Goal: Task Accomplishment & Management: Manage account settings

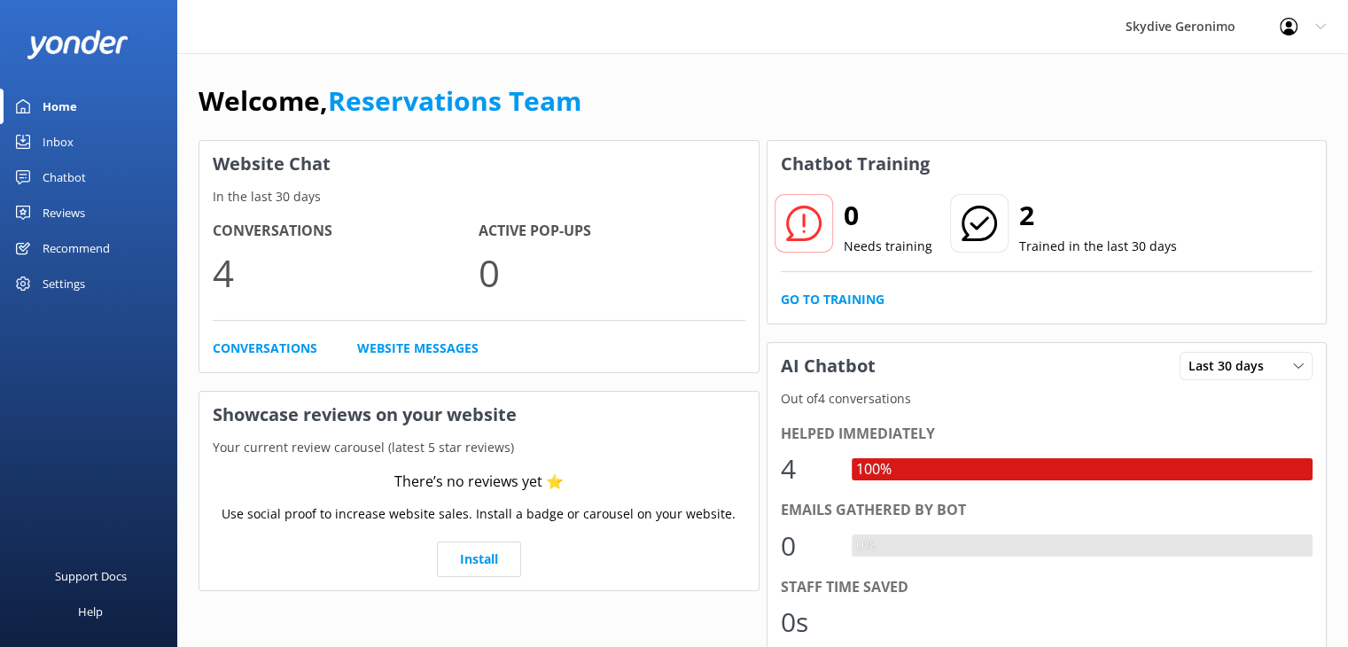
click at [1324, 21] on icon at bounding box center [1320, 26] width 11 height 11
click at [1252, 76] on link "Profile Settings" at bounding box center [1259, 75] width 177 height 44
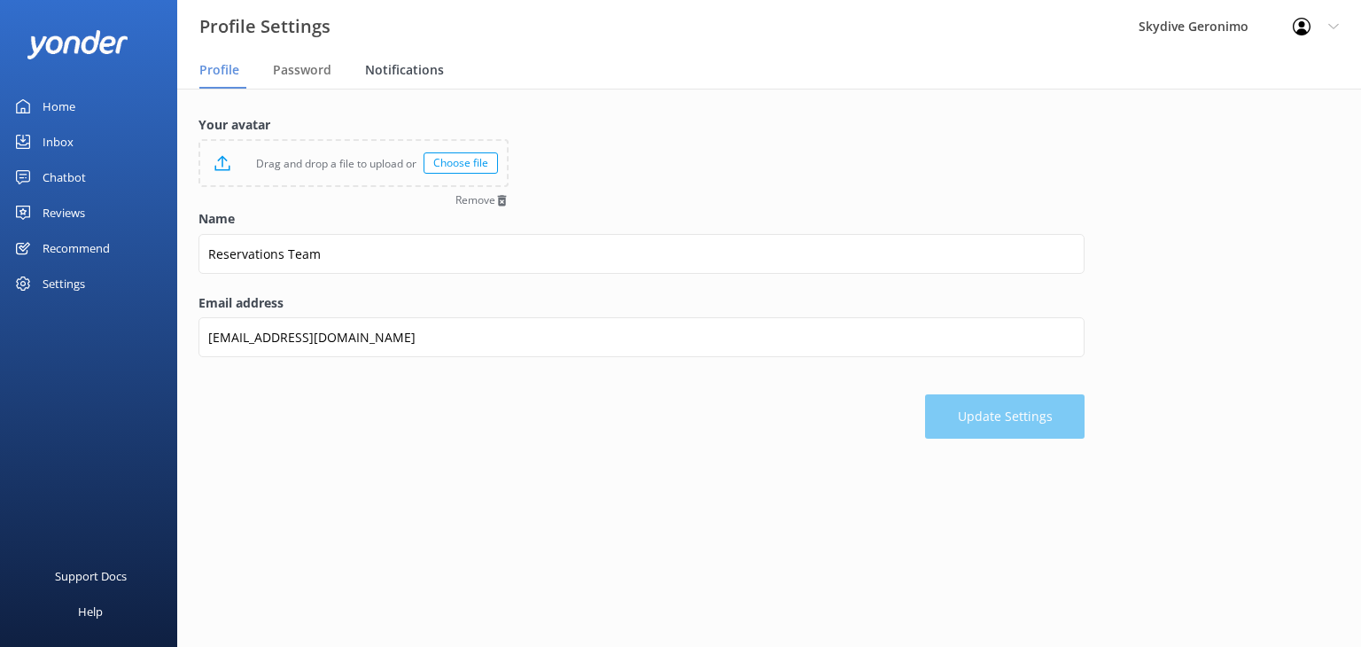
click at [393, 68] on span "Notifications" at bounding box center [404, 70] width 79 height 18
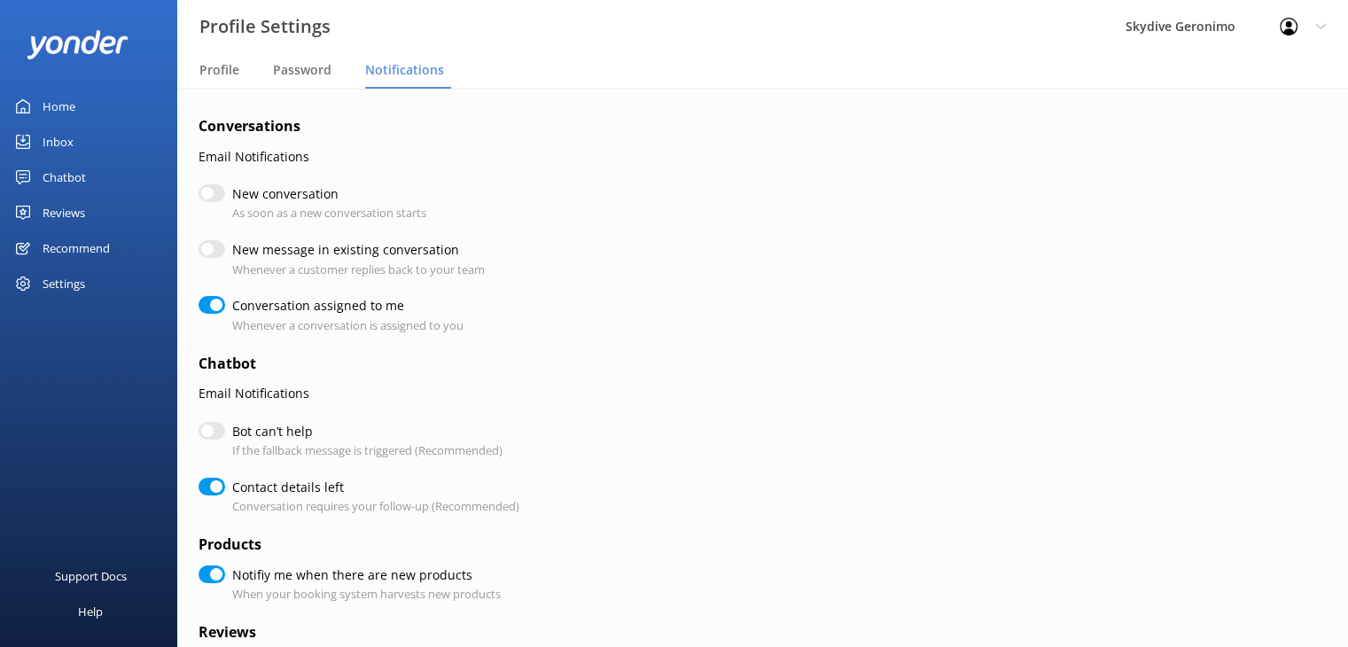
checkbox input "true"
click at [208, 309] on input "Conversation assigned to me" at bounding box center [211, 305] width 27 height 18
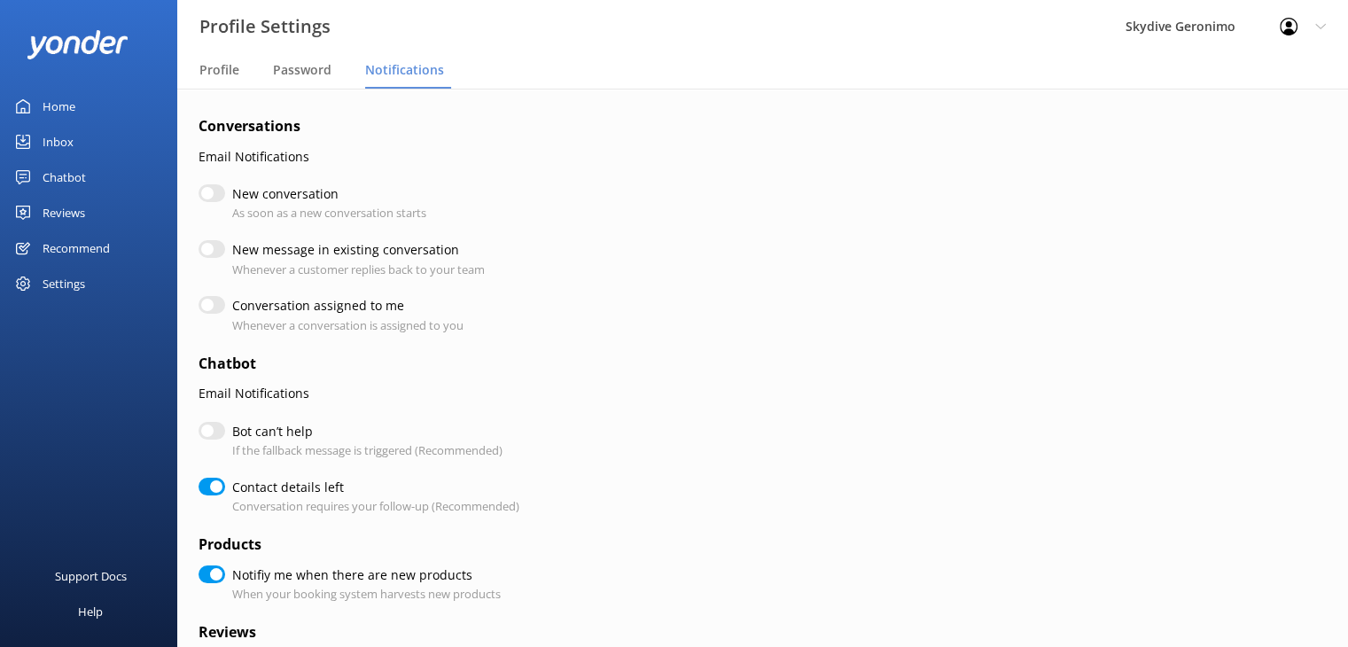
checkbox input "false"
checkbox input "true"
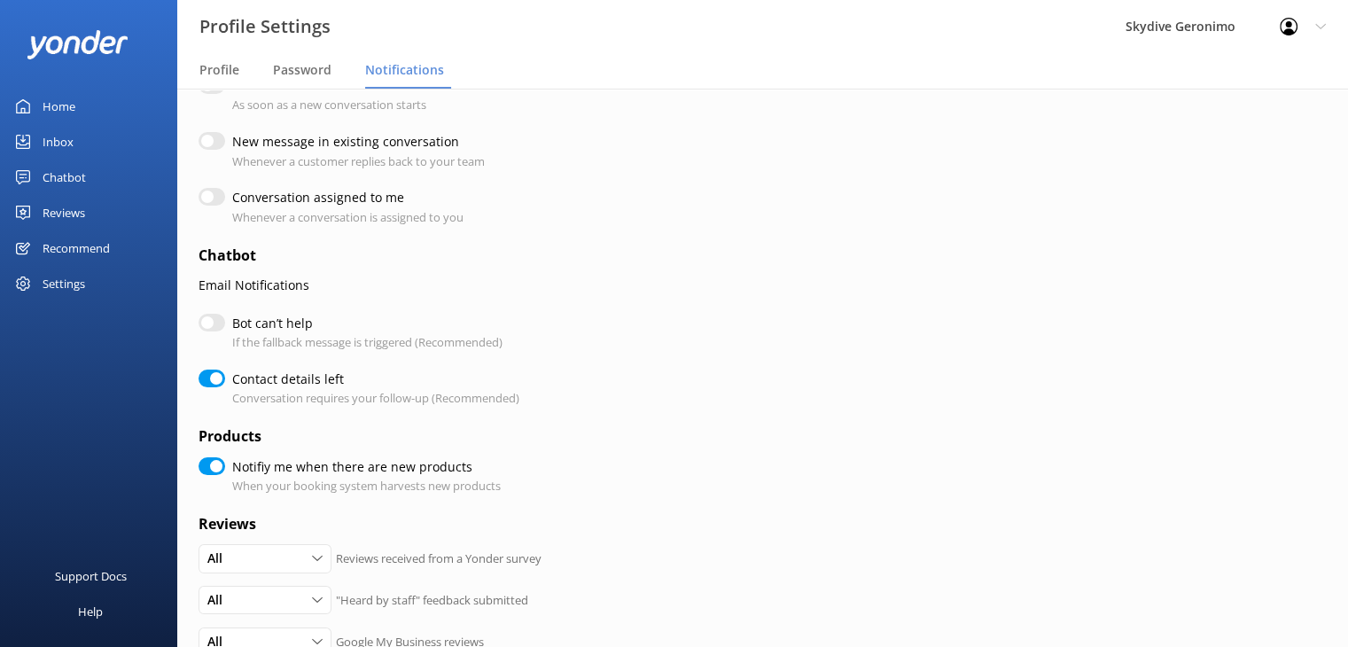
click at [209, 323] on input "Bot can’t help" at bounding box center [211, 323] width 27 height 18
checkbox input "true"
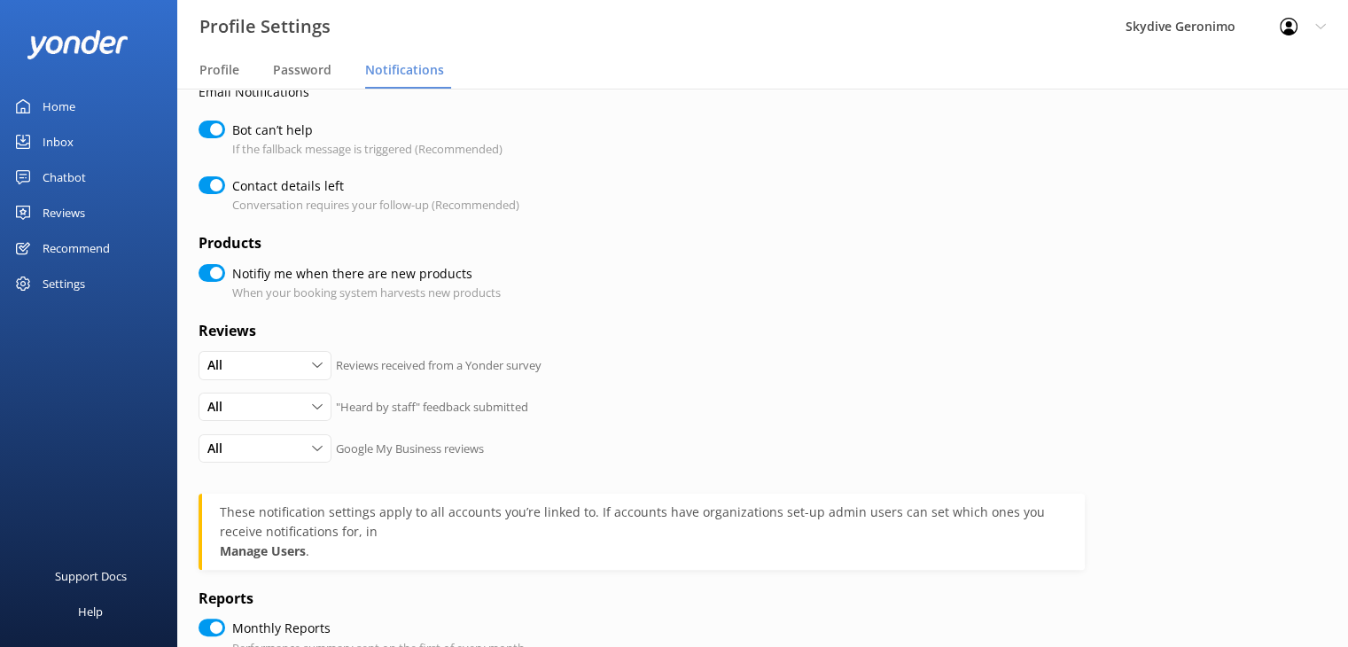
scroll to position [303, 0]
click at [213, 281] on div "Notifiy me when there are new products When your booking system harvests new pr…" at bounding box center [641, 281] width 886 height 38
click at [213, 270] on input "Notifiy me when there are new products" at bounding box center [211, 271] width 27 height 18
checkbox input "false"
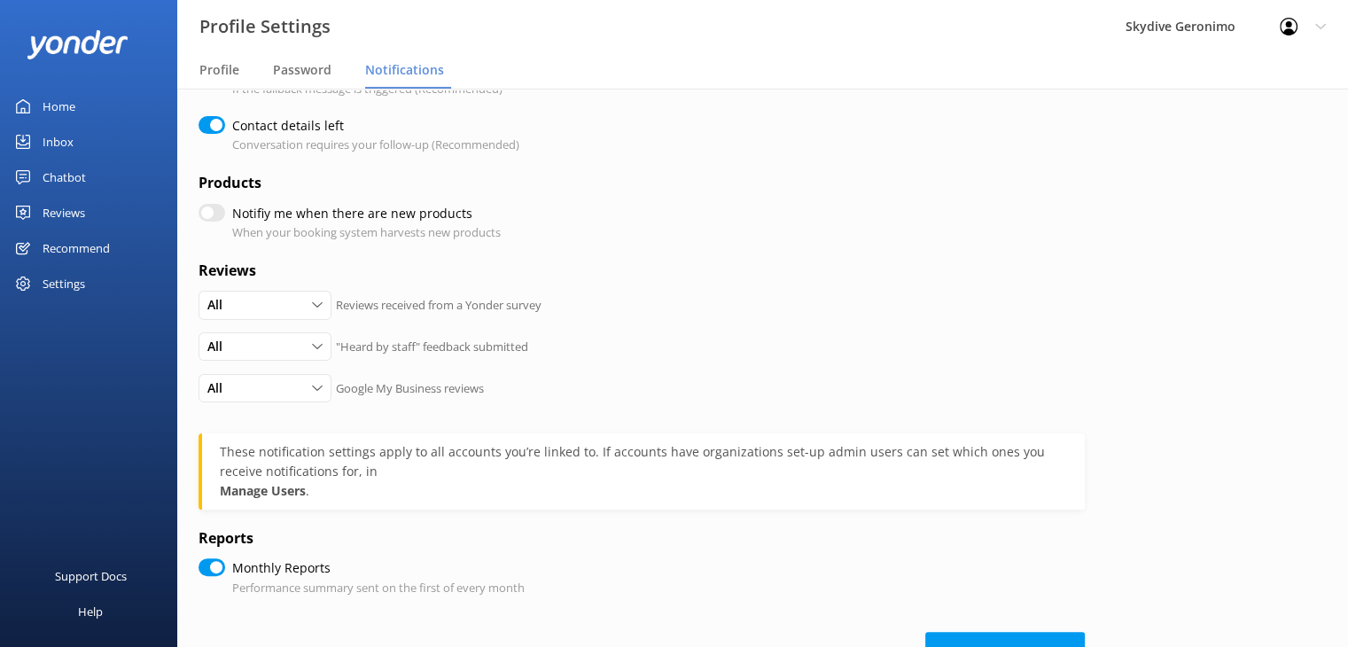
scroll to position [428, 0]
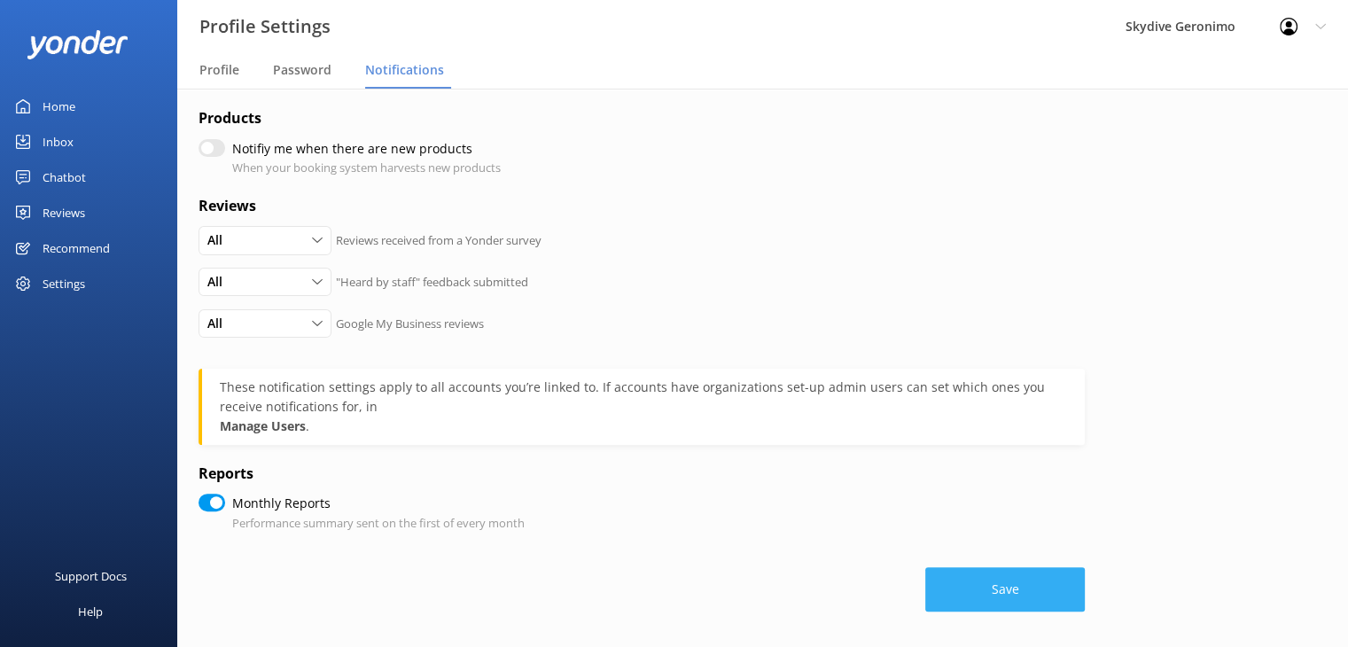
click at [1015, 589] on button "Save" at bounding box center [1004, 589] width 159 height 44
checkbox input "true"
click at [59, 175] on div "Chatbot" at bounding box center [64, 176] width 43 height 35
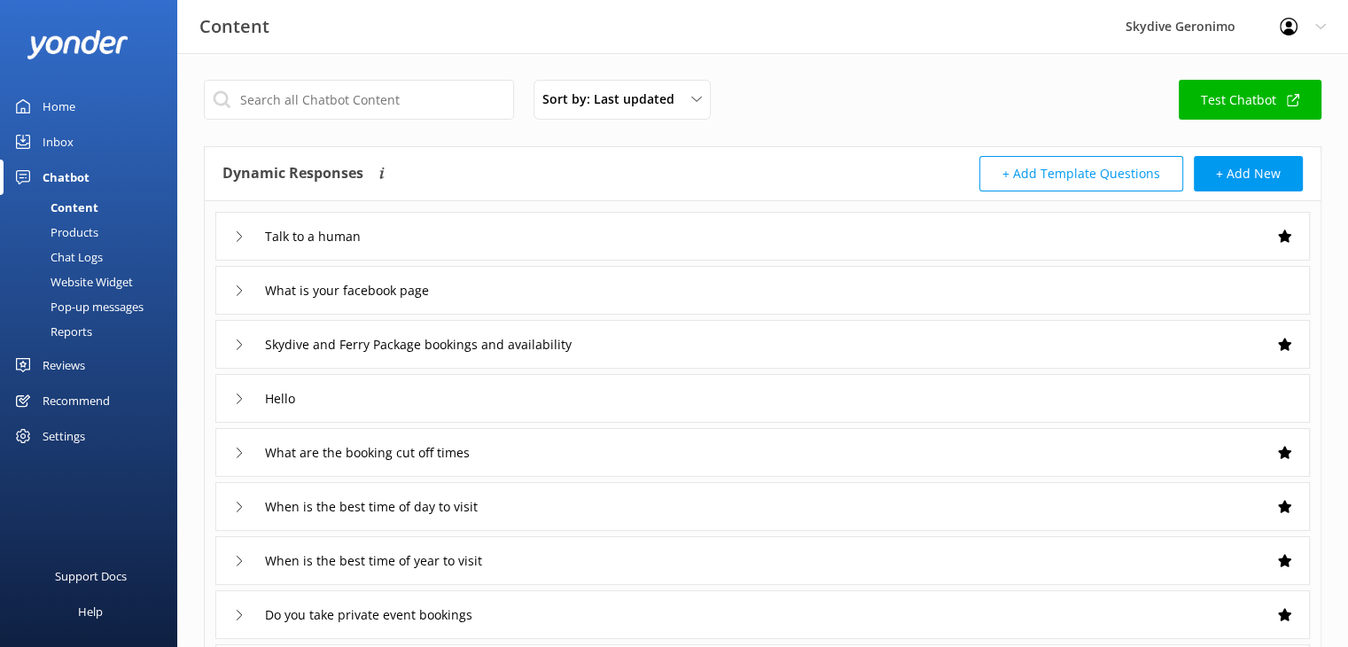
click at [67, 437] on div "Settings" at bounding box center [64, 435] width 43 height 35
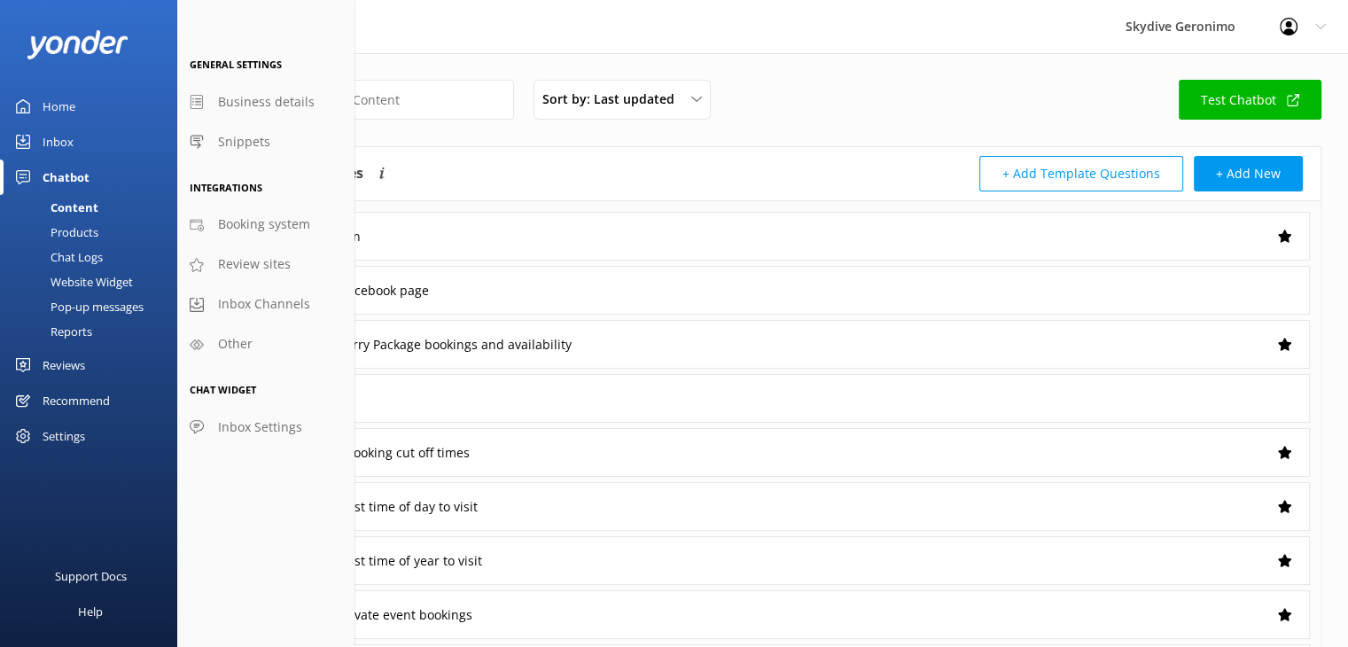
click at [1331, 21] on div "Profile Settings Logout" at bounding box center [1302, 26] width 90 height 53
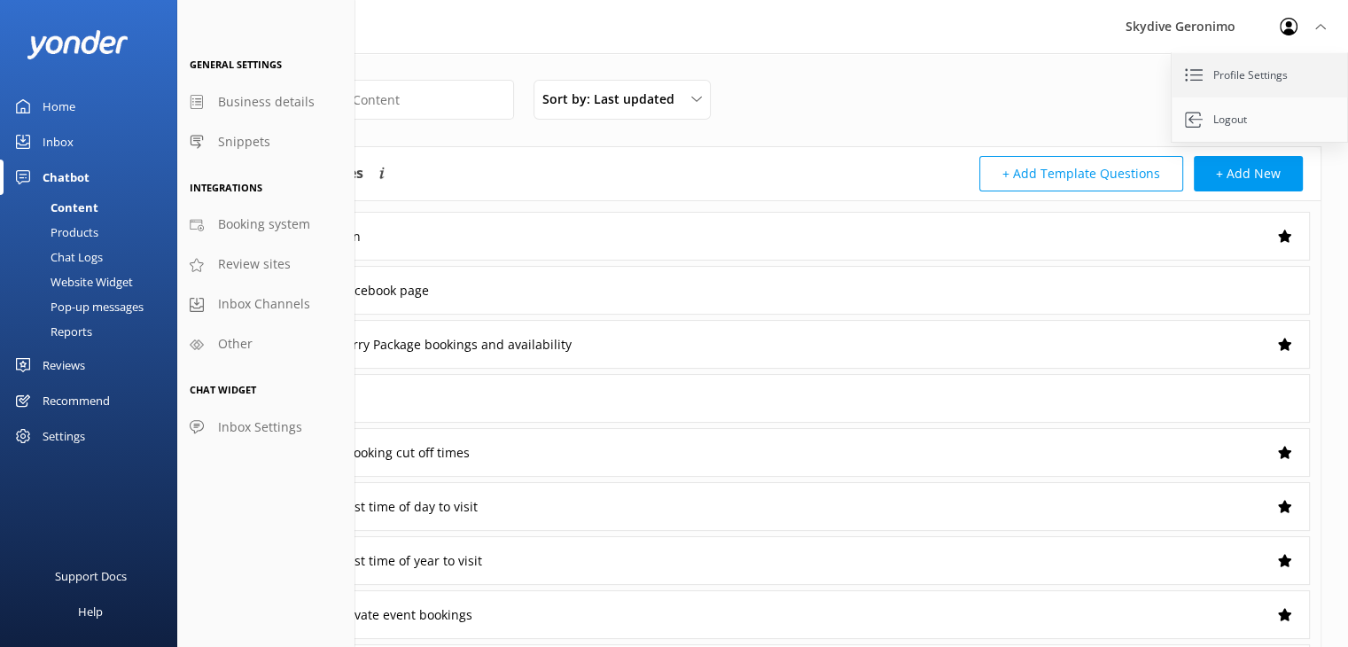
click at [1258, 81] on link "Profile Settings" at bounding box center [1259, 75] width 177 height 44
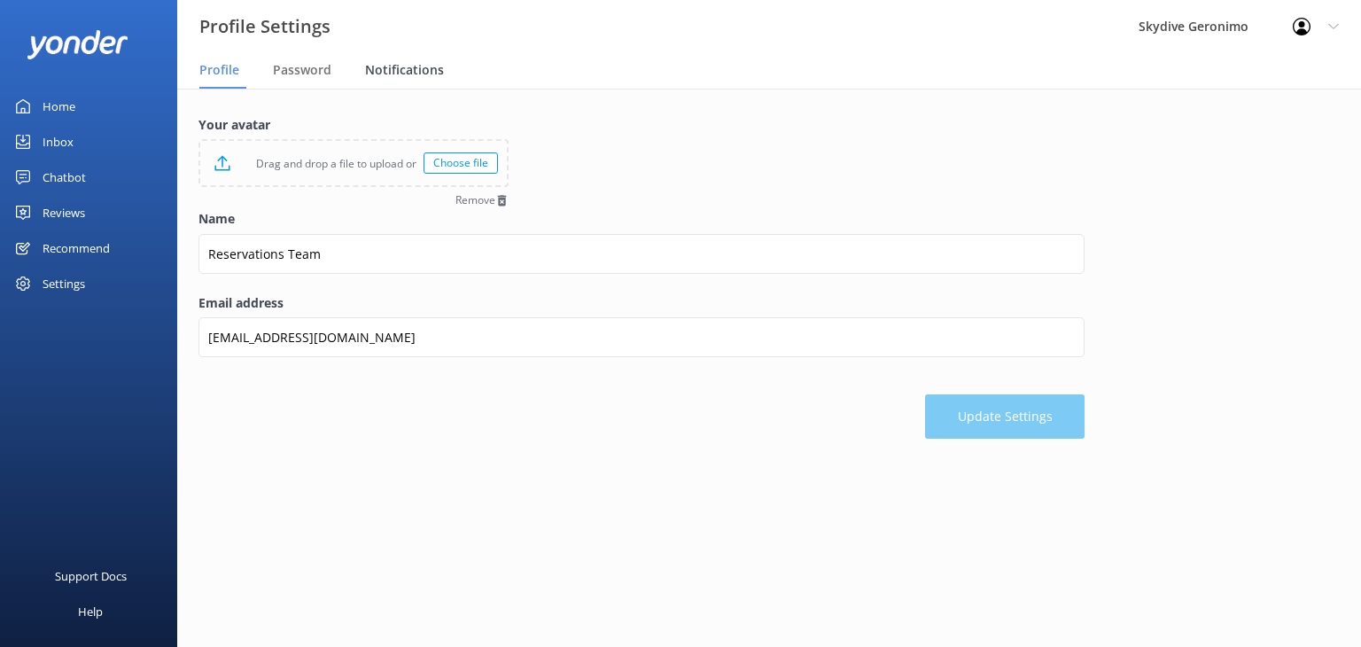
click at [397, 75] on span "Notifications" at bounding box center [404, 70] width 79 height 18
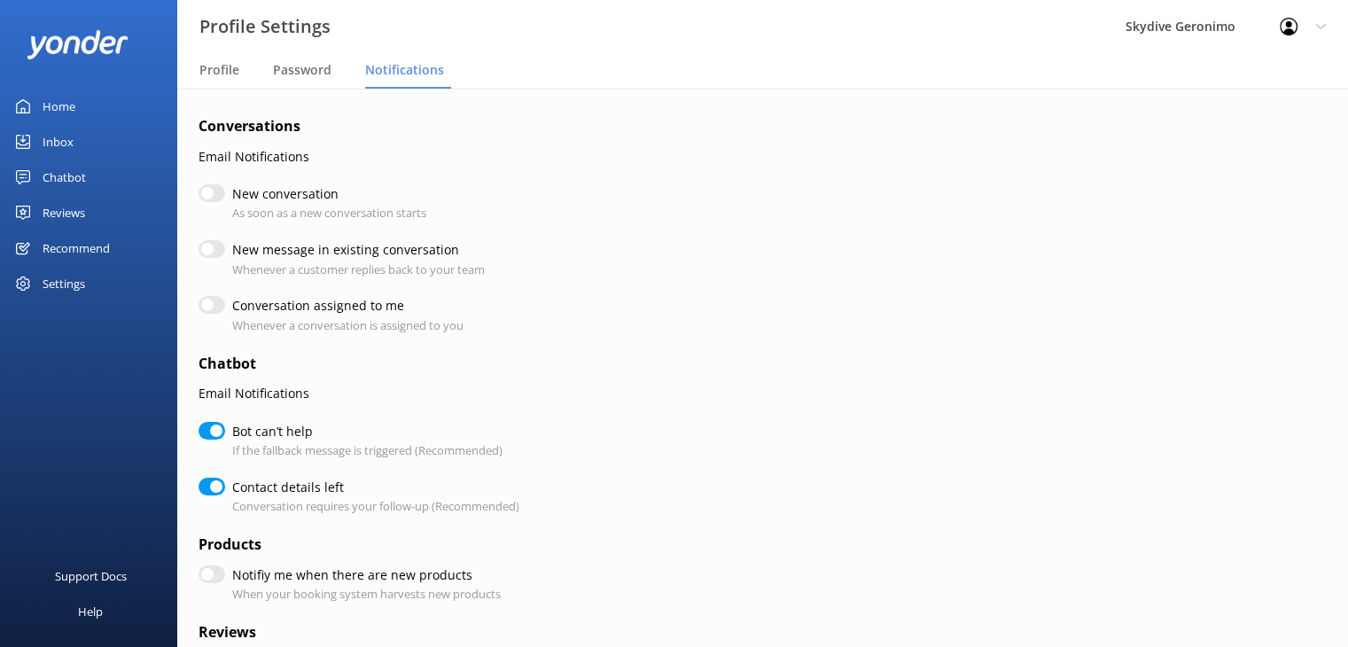
checkbox input "false"
checkbox input "true"
checkbox input "false"
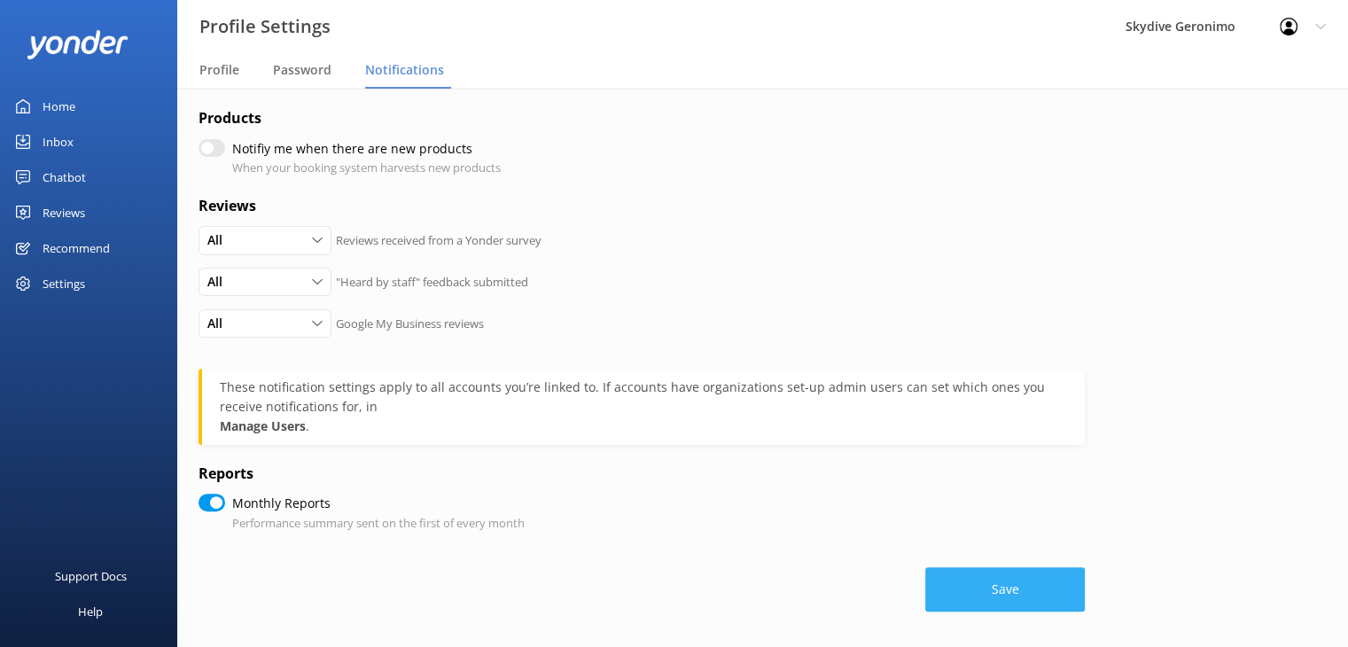
click at [960, 579] on button "Save" at bounding box center [1004, 589] width 159 height 44
checkbox input "true"
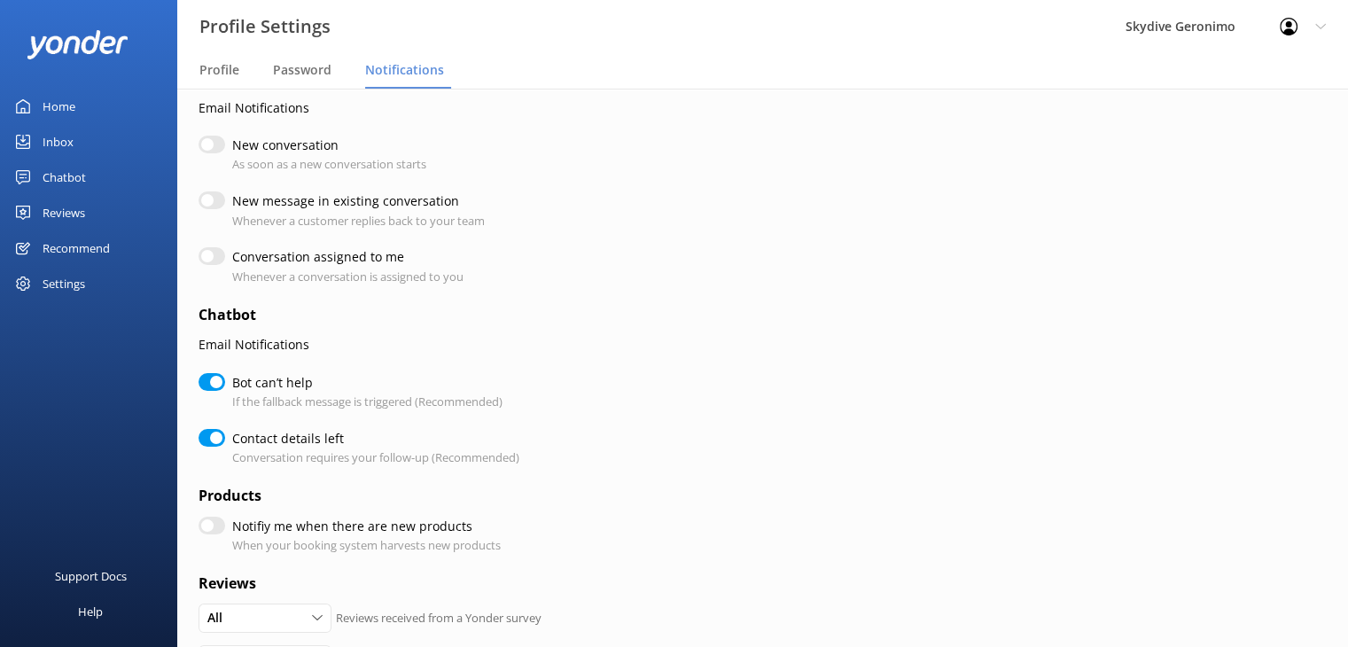
scroll to position [0, 0]
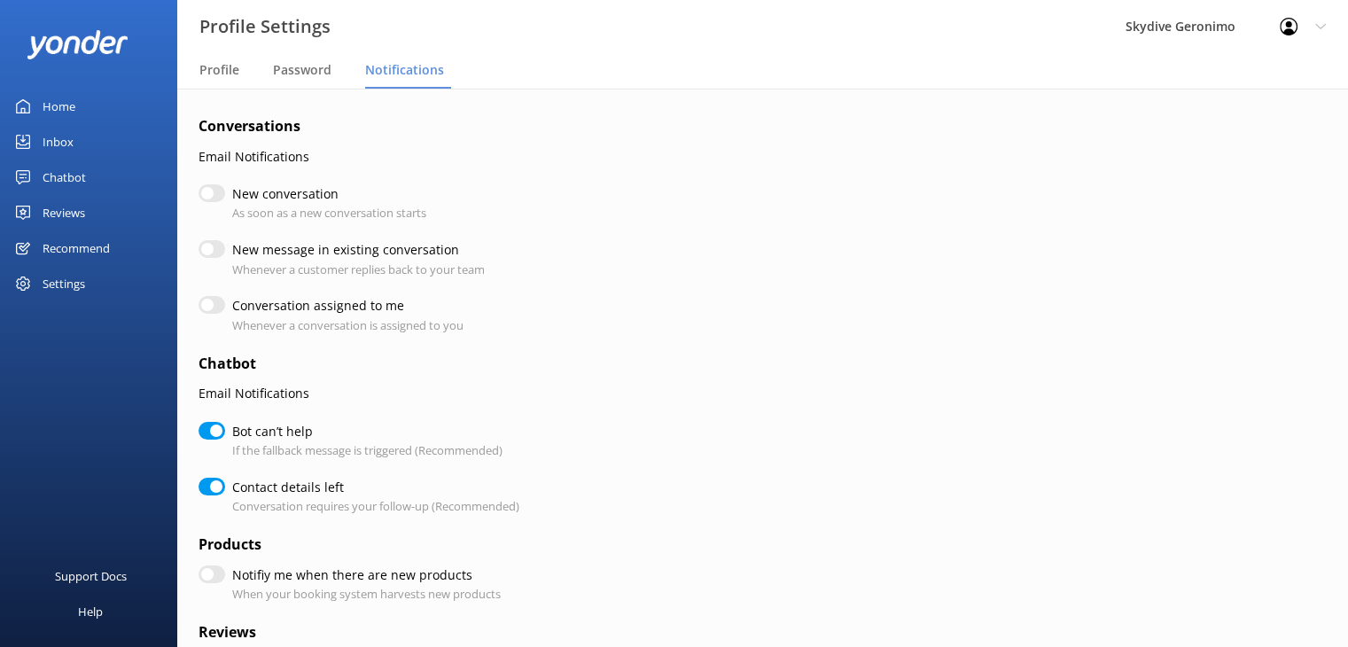
click at [51, 105] on div "Home" at bounding box center [59, 106] width 33 height 35
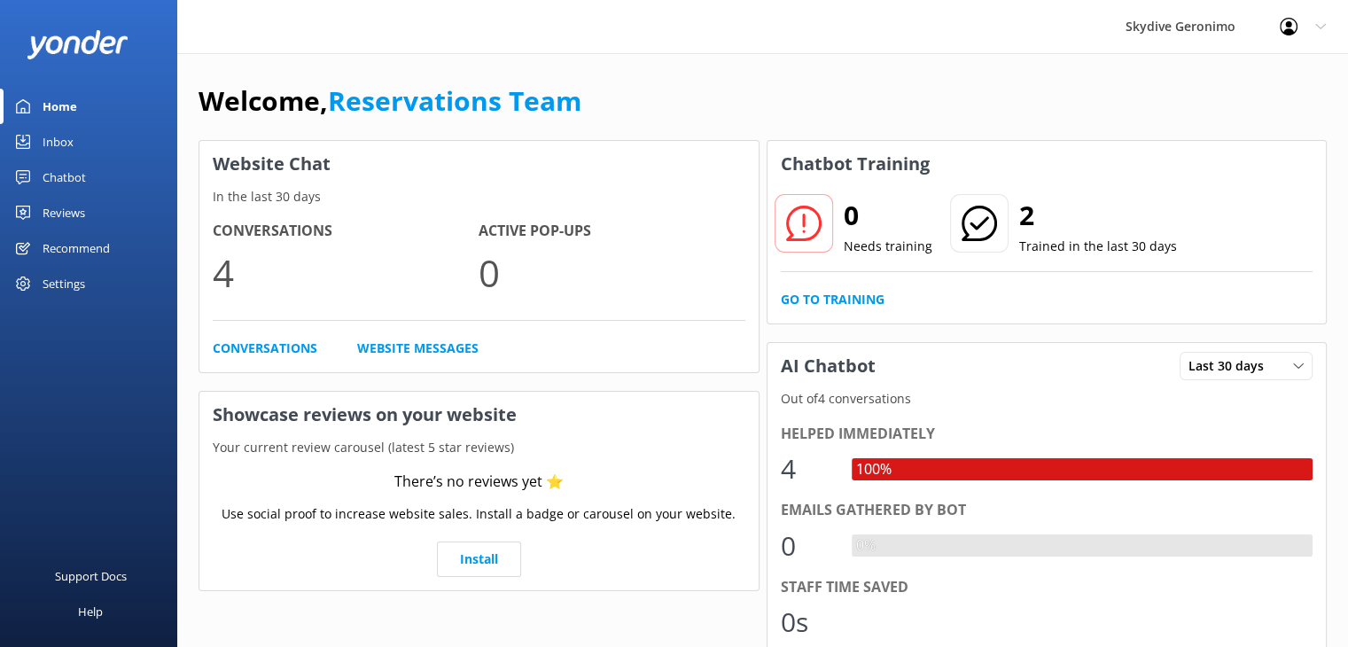
click at [1300, 38] on div "Profile Settings Logout" at bounding box center [1302, 26] width 90 height 53
click at [1233, 119] on link "Logout" at bounding box center [1259, 119] width 177 height 44
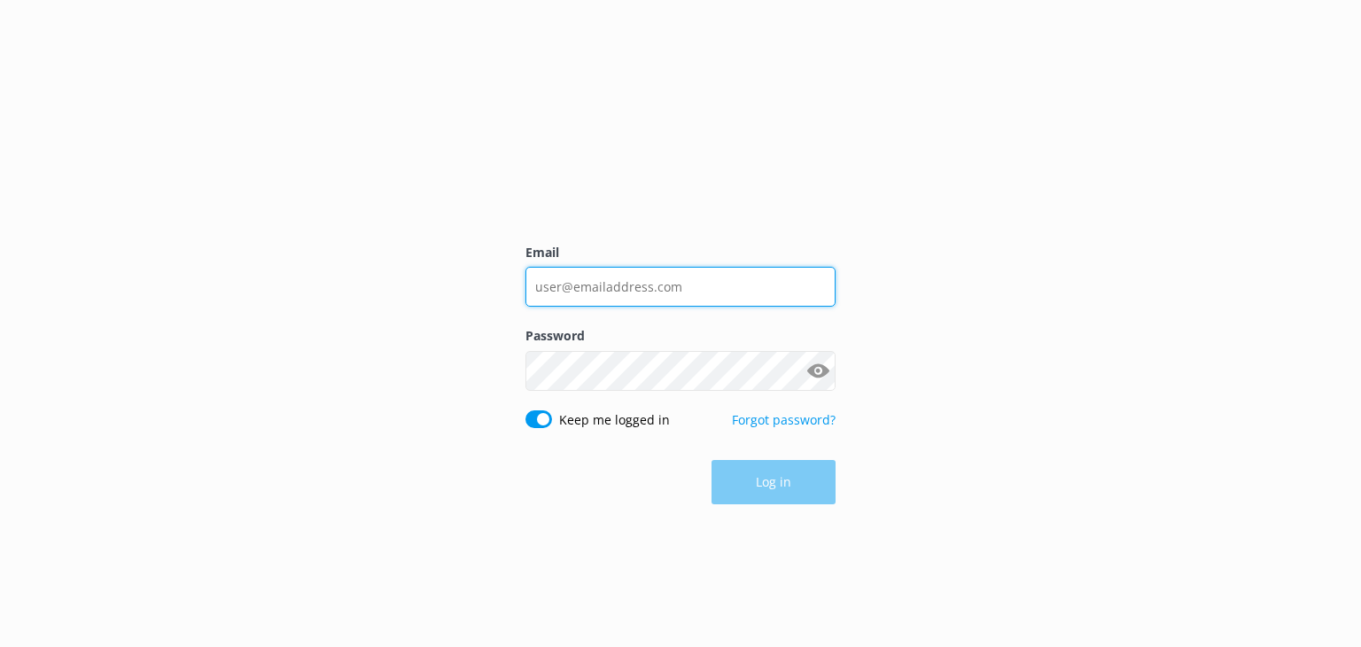
type input "[PERSON_NAME][EMAIL_ADDRESS][DOMAIN_NAME]"
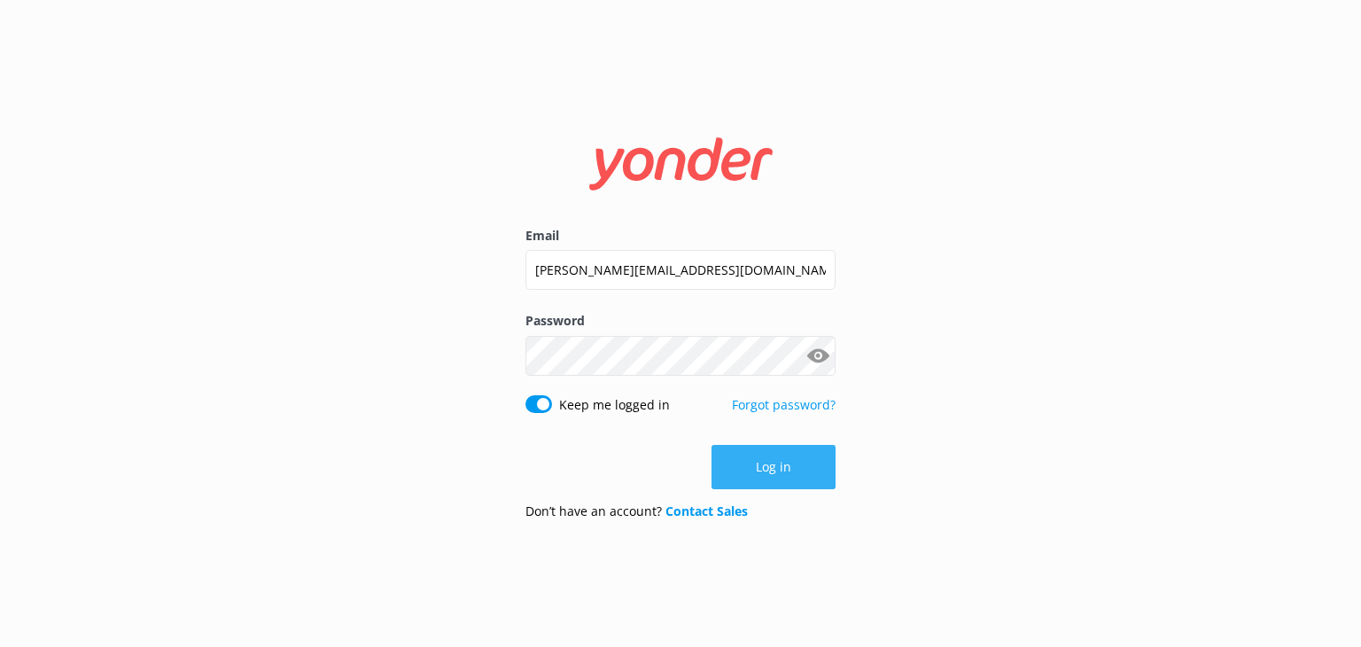
click at [775, 475] on button "Log in" at bounding box center [773, 467] width 124 height 44
